Goal: Entertainment & Leisure: Consume media (video, audio)

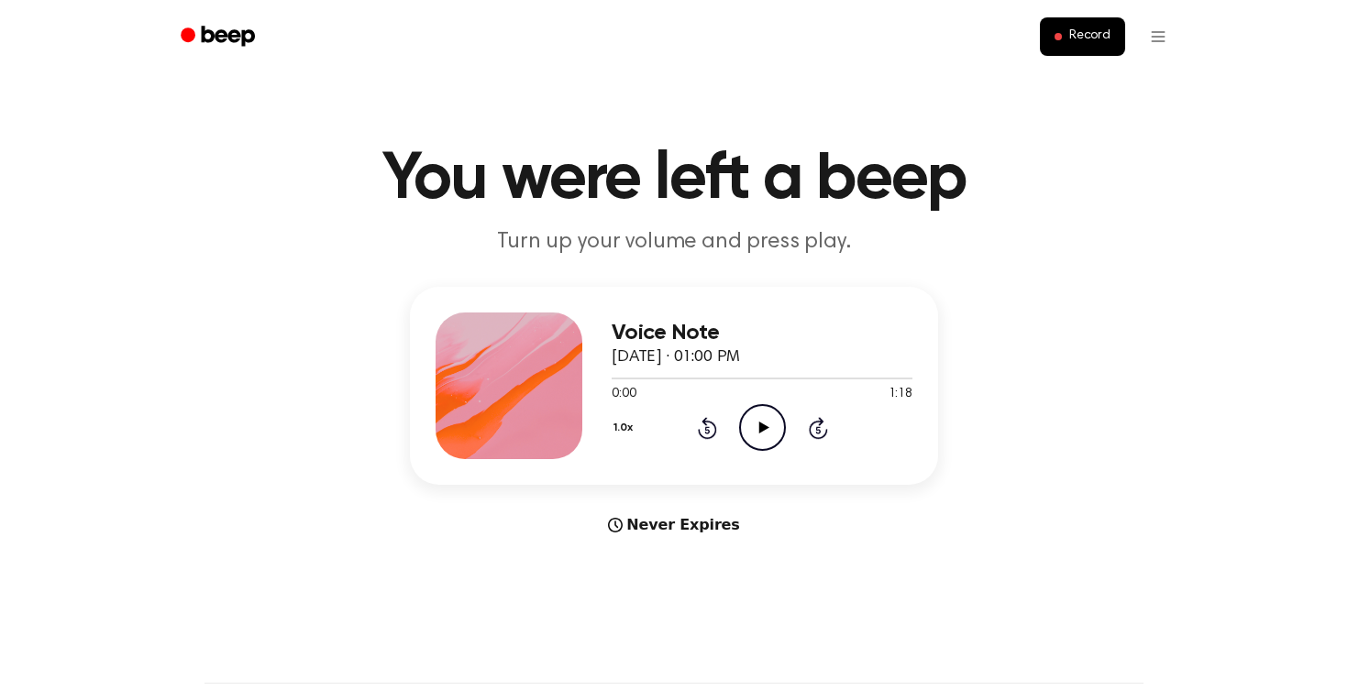
click at [781, 435] on circle at bounding box center [762, 427] width 45 height 45
click at [778, 419] on icon "Pause Audio" at bounding box center [762, 427] width 47 height 47
click at [778, 419] on icon "Play Audio" at bounding box center [762, 427] width 47 height 47
click at [741, 472] on div "Voice Note [DATE] · 01:00 PM 0:00 0:31 Your browser does not support the [objec…" at bounding box center [674, 386] width 528 height 198
click at [769, 452] on div "Voice Note [DATE] · 01:00 PM 0:00 0:31 Your browser does not support the [objec…" at bounding box center [761, 386] width 301 height 147
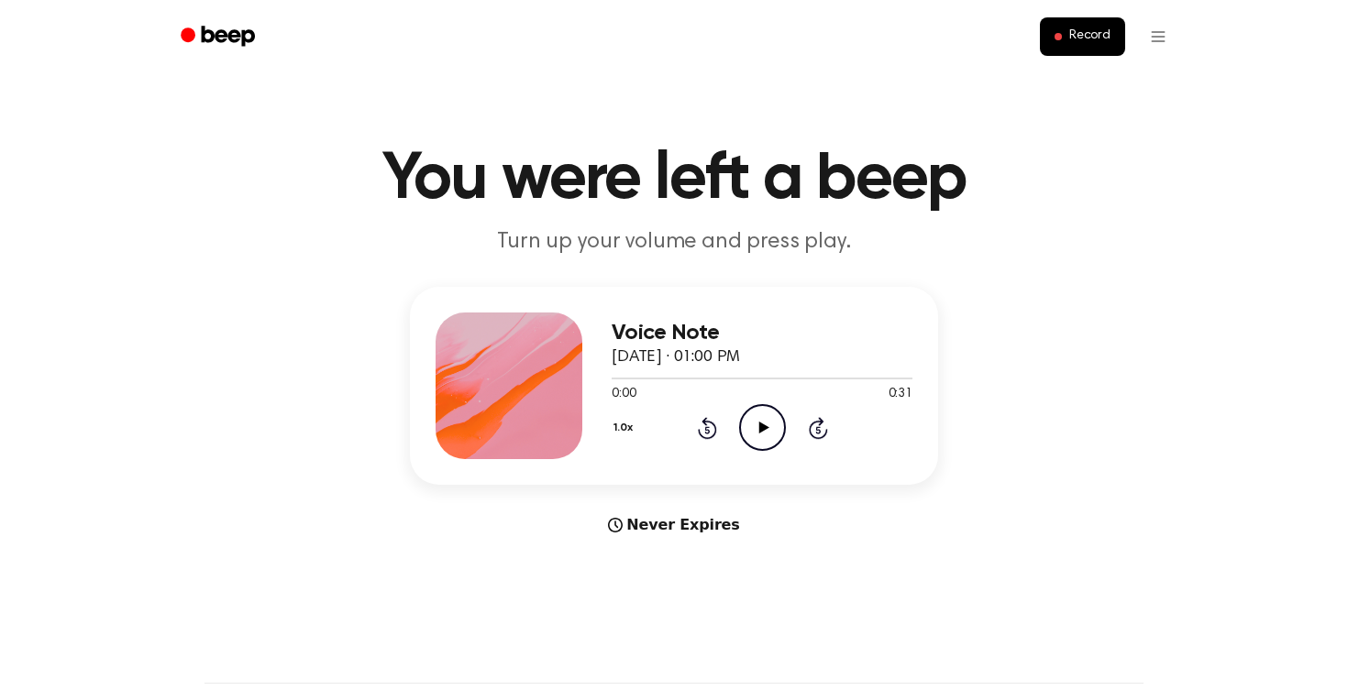
click at [766, 428] on icon at bounding box center [763, 428] width 10 height 12
click at [773, 432] on icon "Play Audio" at bounding box center [762, 427] width 47 height 47
click at [766, 432] on icon at bounding box center [762, 428] width 8 height 12
click at [784, 409] on icon "Play Audio" at bounding box center [762, 427] width 47 height 47
click at [758, 432] on icon at bounding box center [763, 428] width 10 height 12
